Goal: Information Seeking & Learning: Learn about a topic

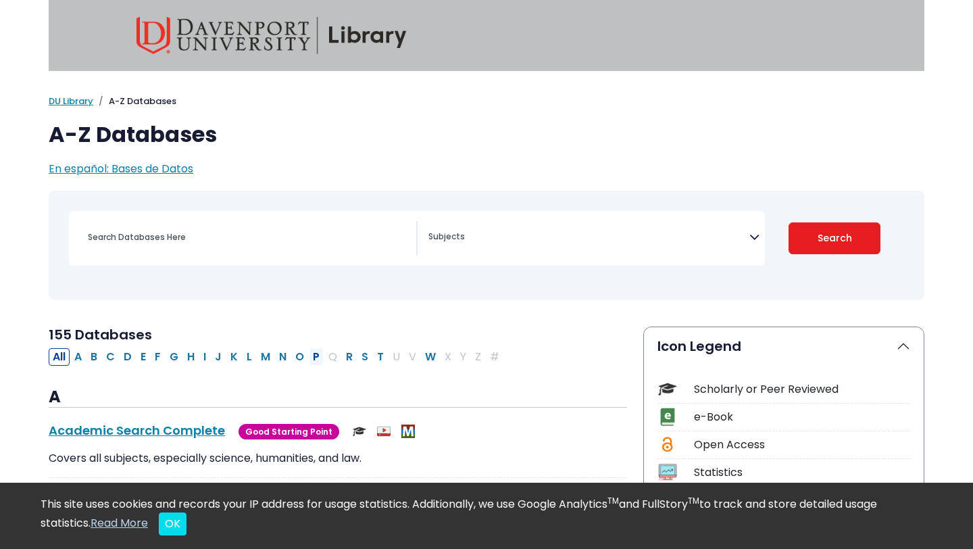
click at [316, 357] on button "P" at bounding box center [316, 357] width 15 height 18
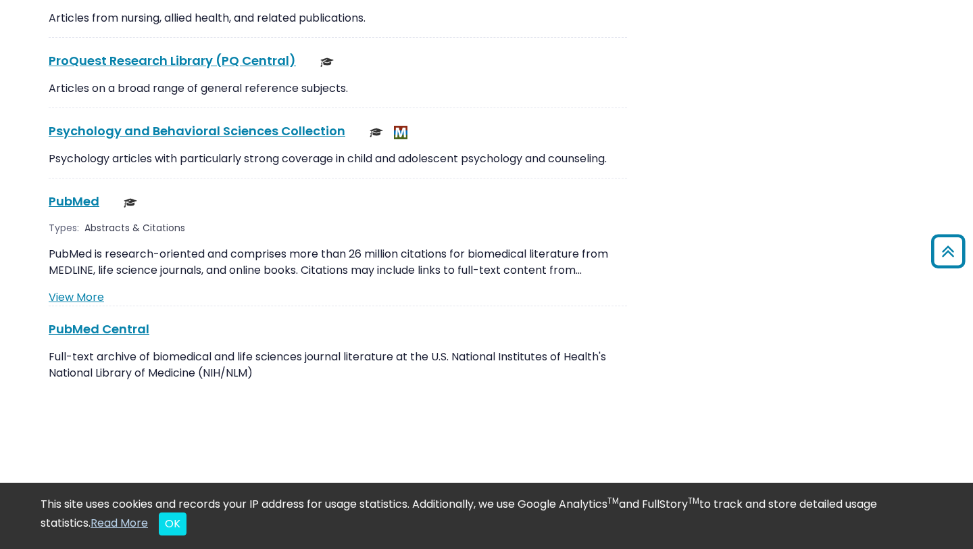
scroll to position [2382, 0]
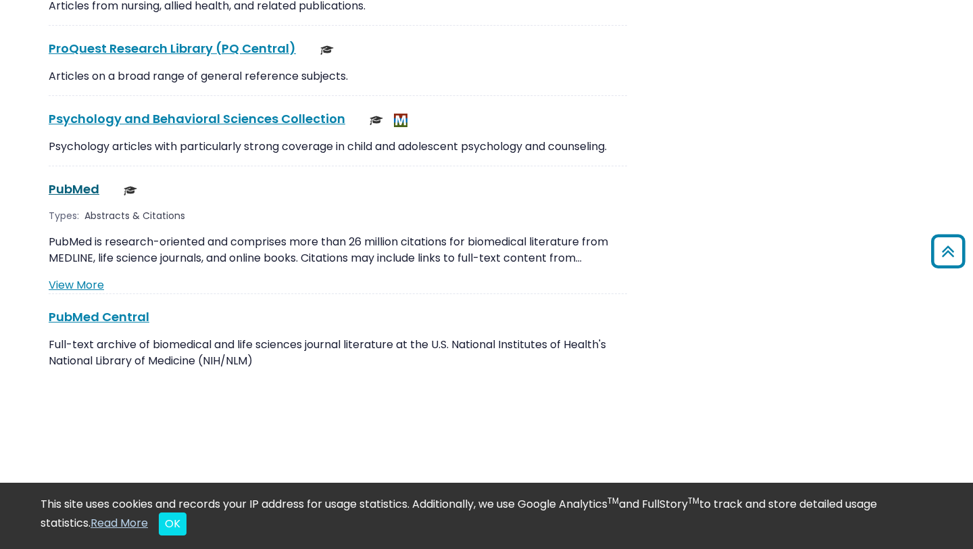
click at [75, 180] on link "PubMed This link opens in a new window" at bounding box center [74, 188] width 51 height 17
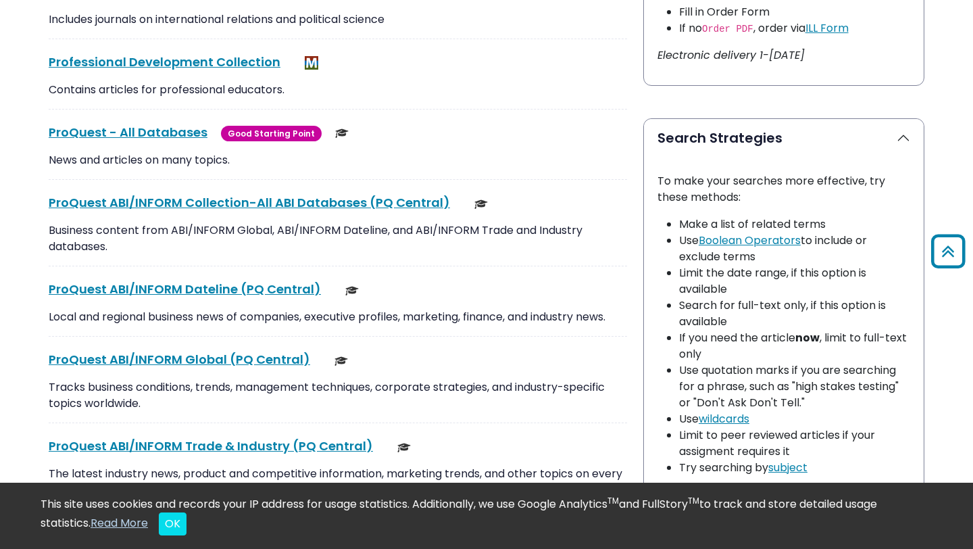
scroll to position [94, 0]
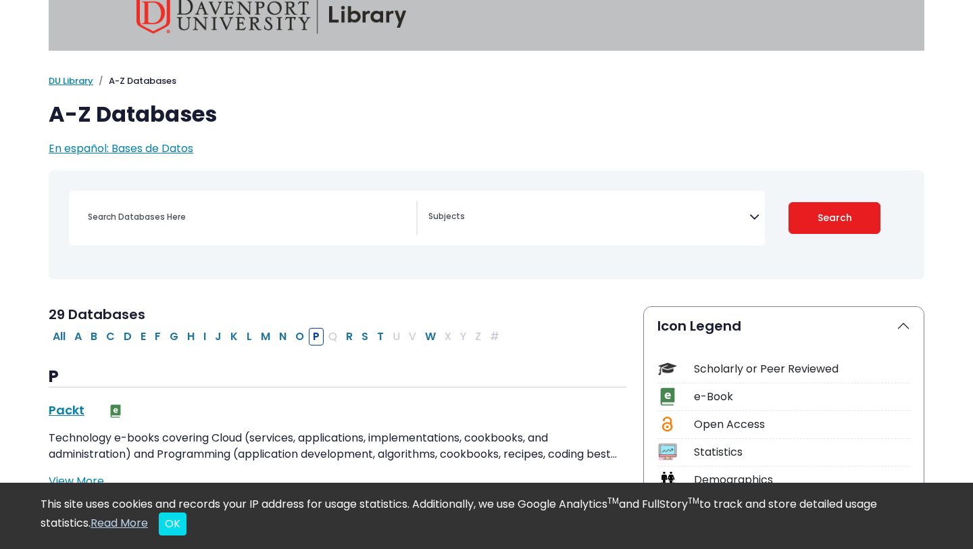
scroll to position [1, 0]
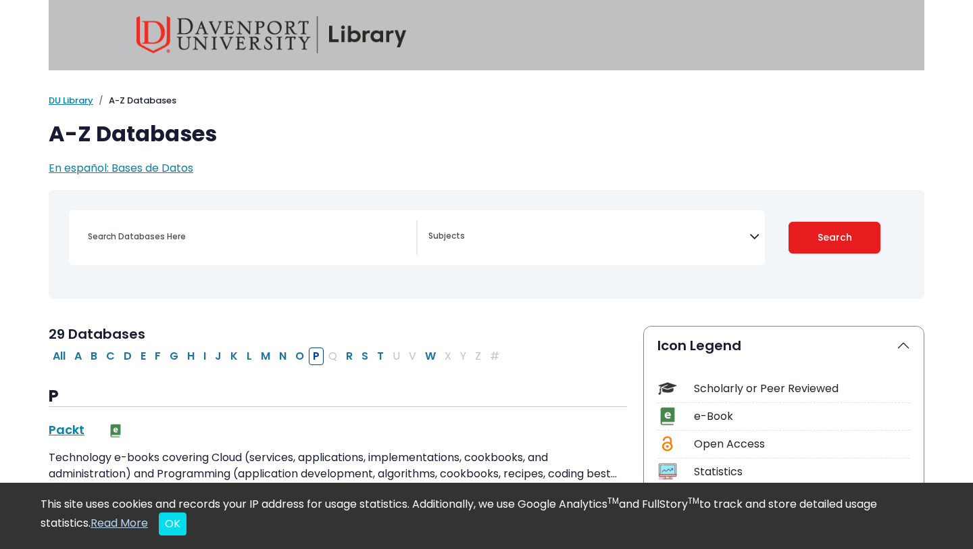
select select "Database Subject Filter"
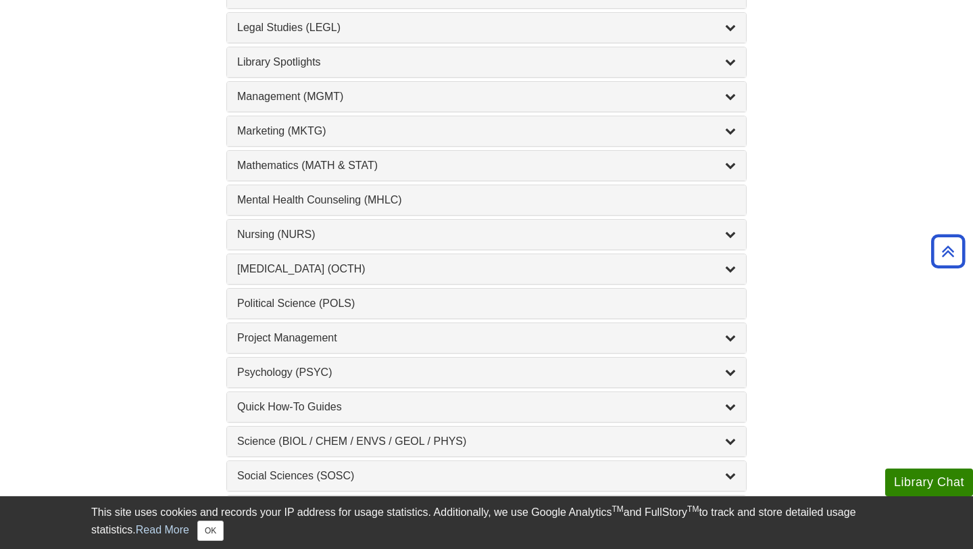
scroll to position [1189, 0]
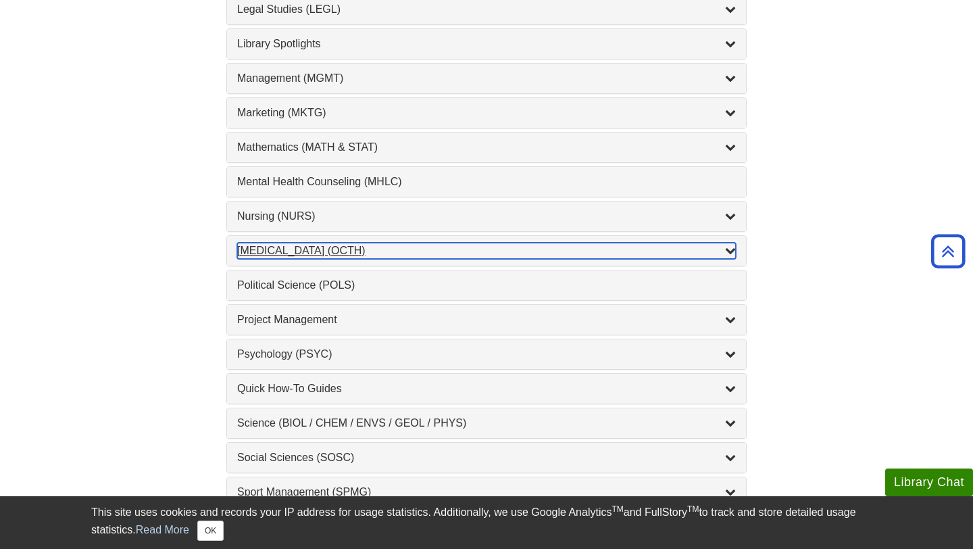
click at [338, 249] on div "Occupational Therapy (OCTH) , 2 guides" at bounding box center [486, 251] width 499 height 16
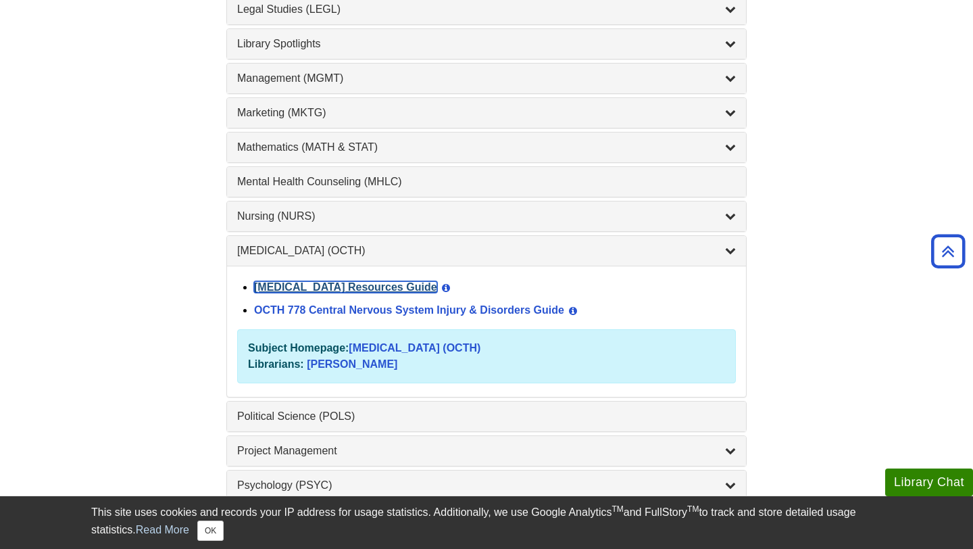
click at [357, 287] on link "Occupational Therapy Resources Guide" at bounding box center [345, 286] width 183 height 11
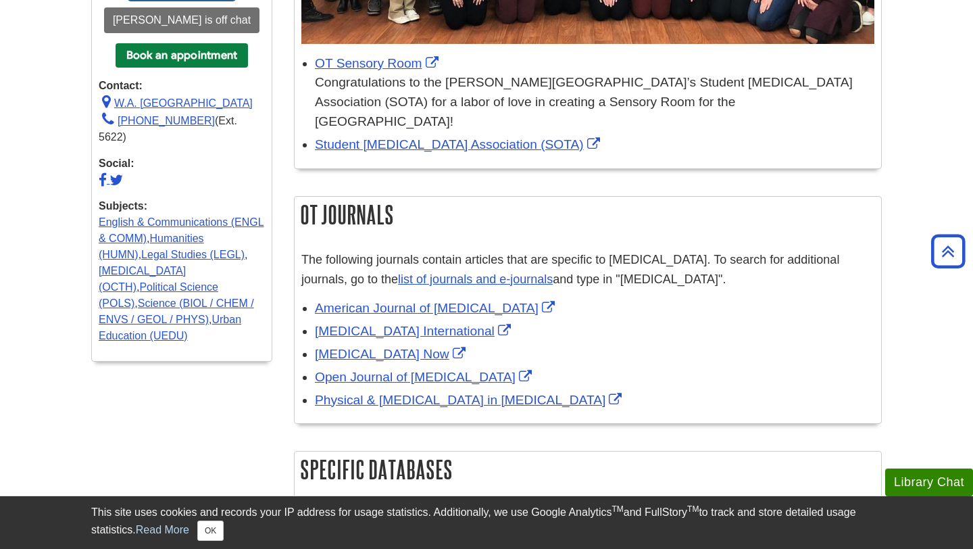
scroll to position [499, 0]
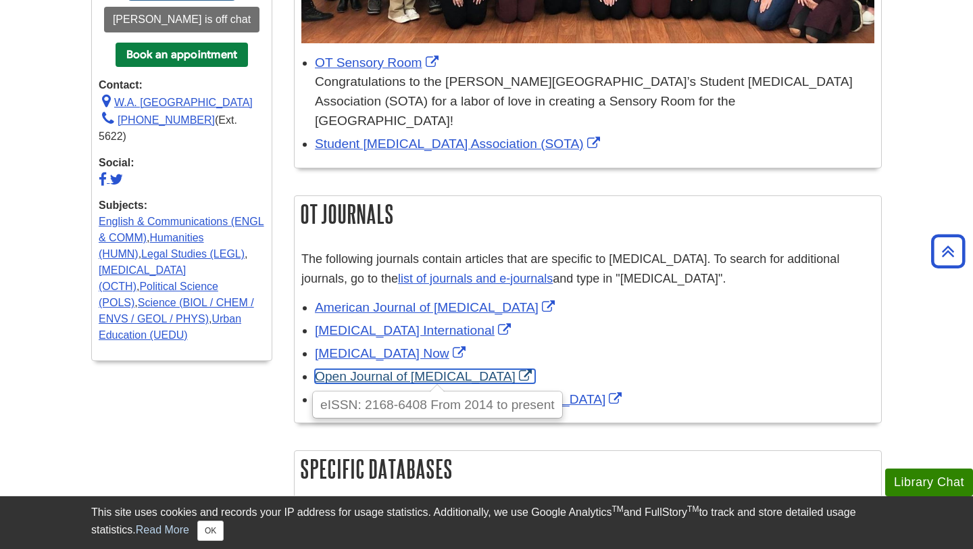
click at [421, 369] on link "Open Journal of Occupational Therapy" at bounding box center [425, 376] width 220 height 14
